Goal: Information Seeking & Learning: Learn about a topic

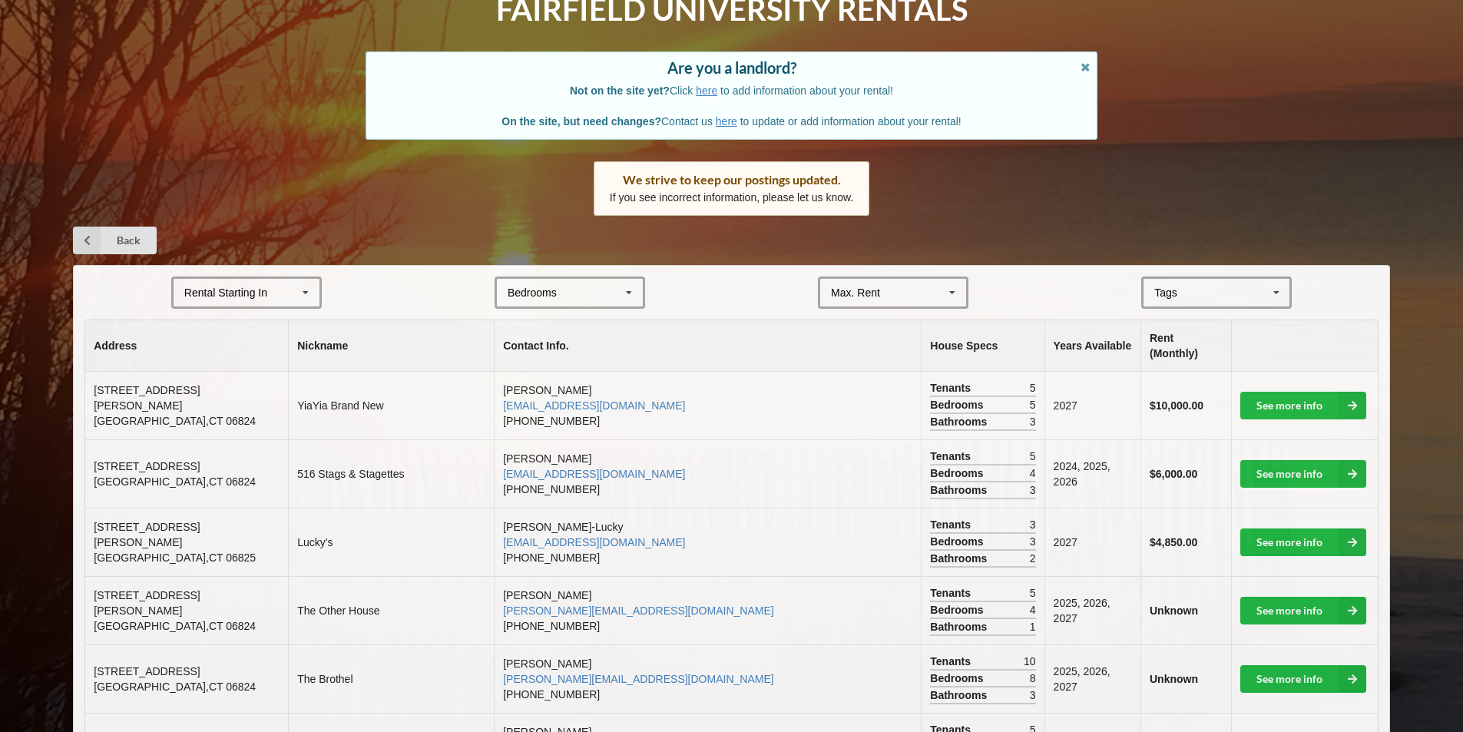
scroll to position [230, 0]
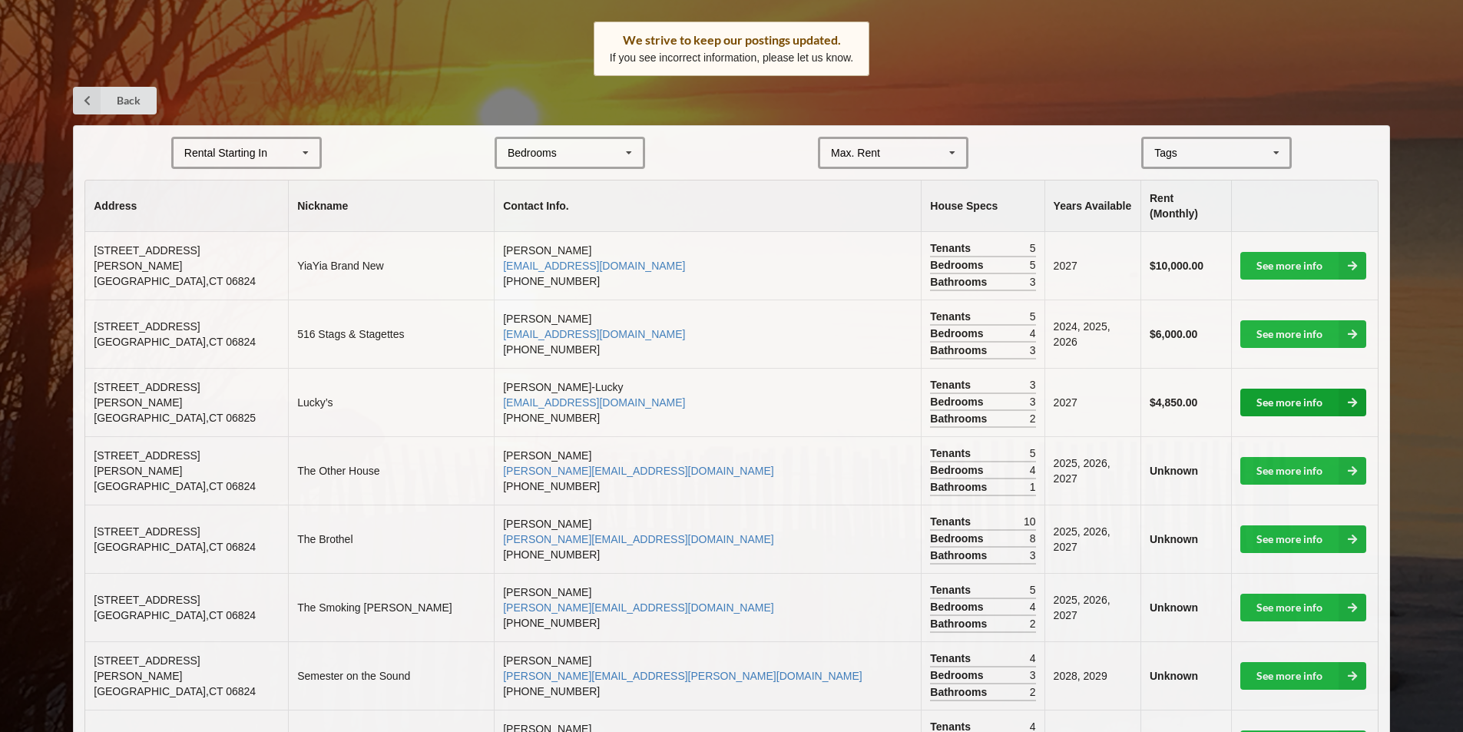
click at [1291, 389] on link "See more info" at bounding box center [1303, 403] width 126 height 28
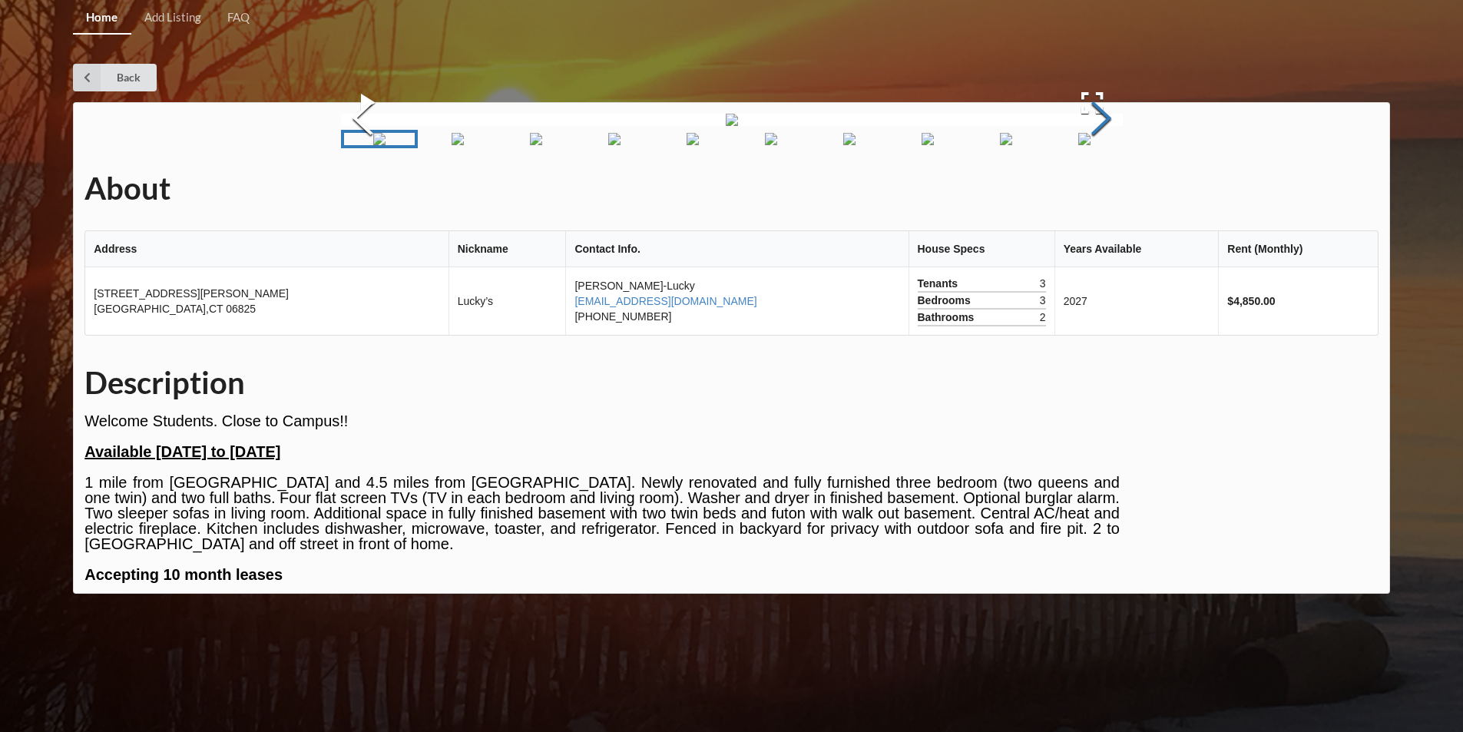
click at [1094, 190] on button "Next Slide" at bounding box center [1101, 120] width 43 height 139
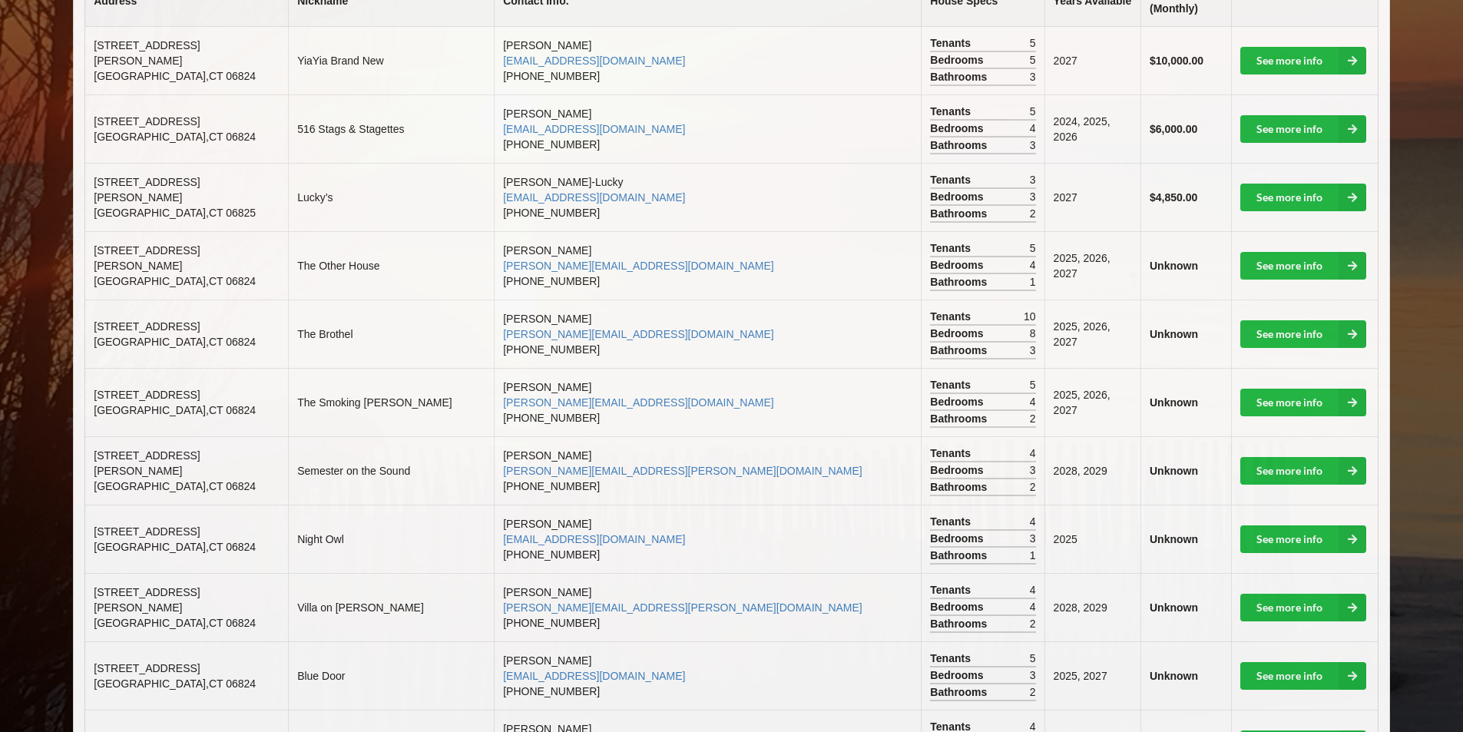
scroll to position [230, 0]
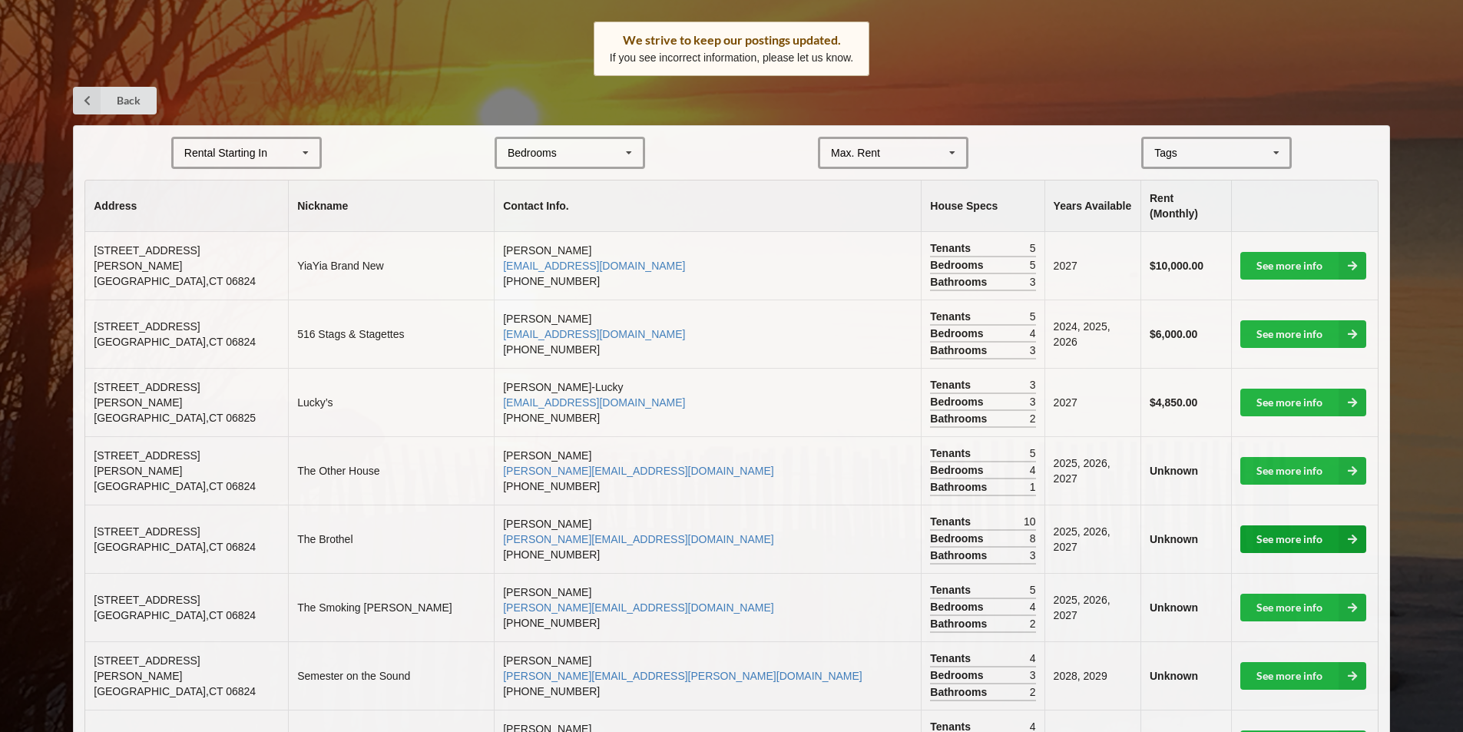
click at [1289, 525] on link "See more info" at bounding box center [1303, 539] width 126 height 28
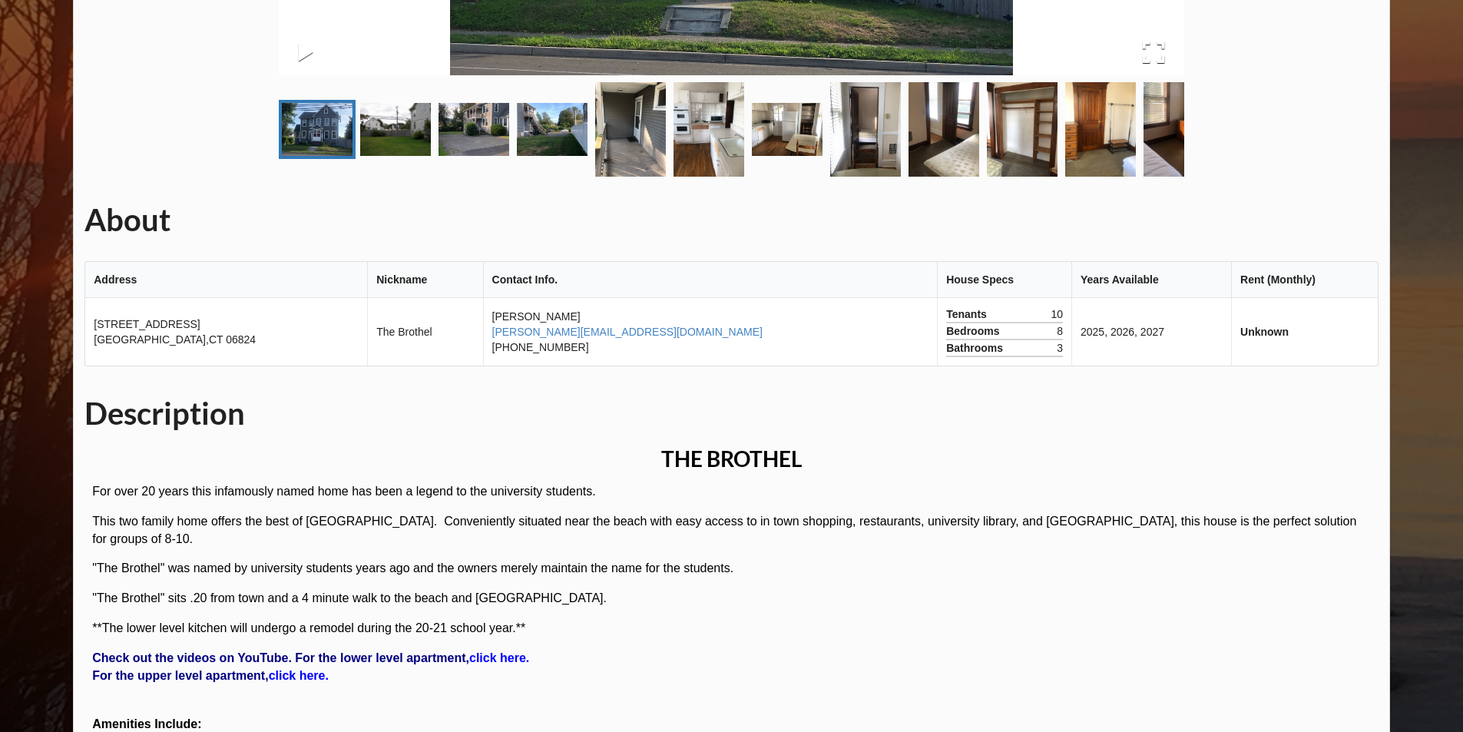
scroll to position [230, 0]
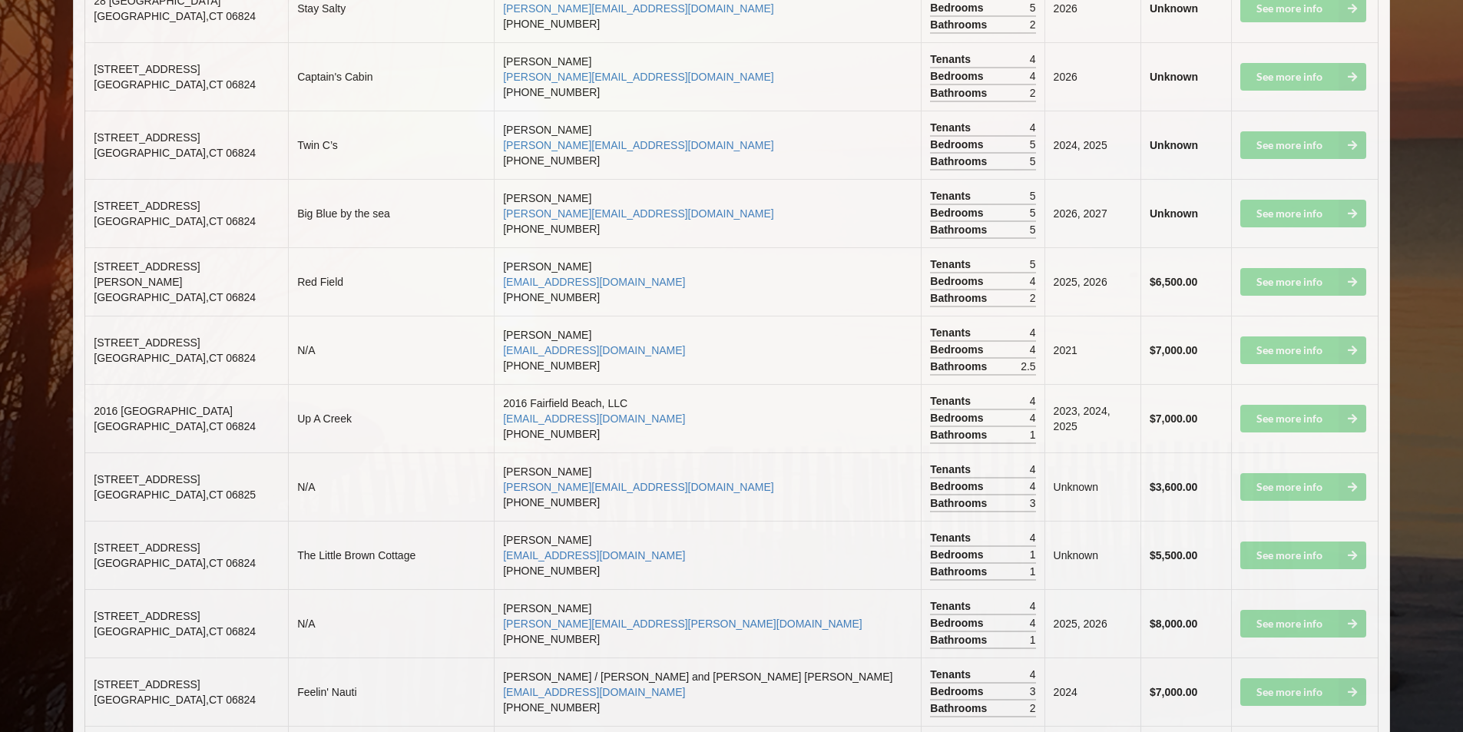
scroll to position [2611, 0]
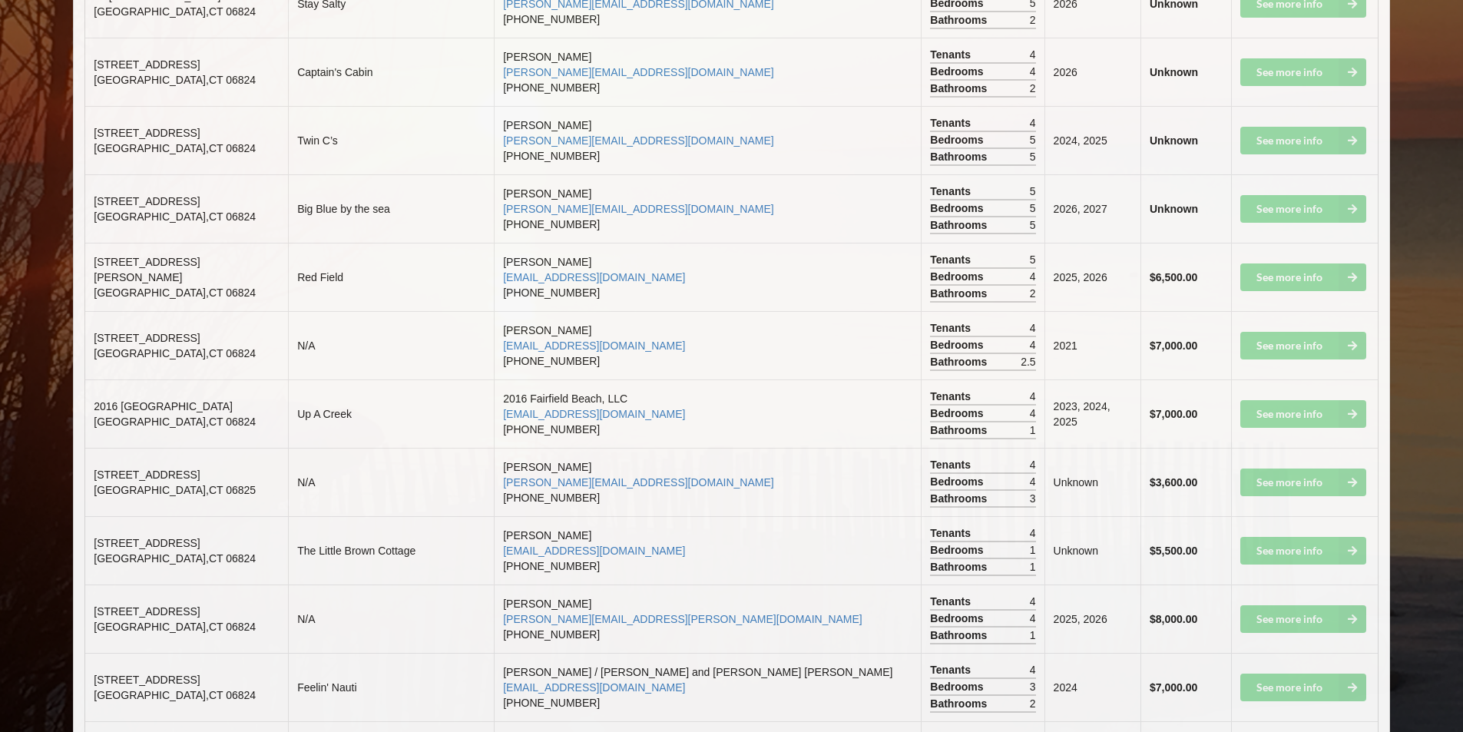
click at [1277, 196] on td "See more info" at bounding box center [1304, 208] width 147 height 68
click at [1345, 191] on td "See more info" at bounding box center [1304, 208] width 147 height 68
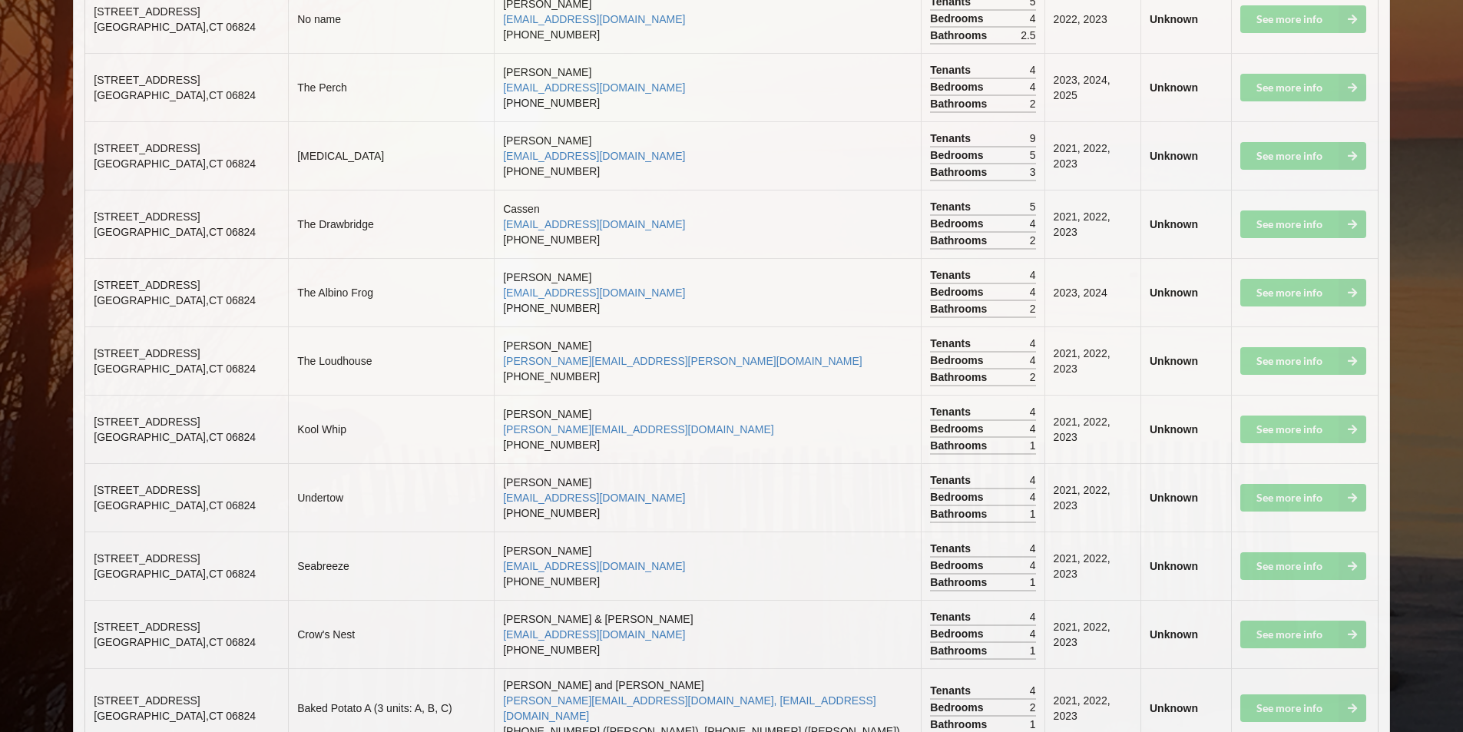
scroll to position [5146, 0]
